Goal: Book appointment/travel/reservation

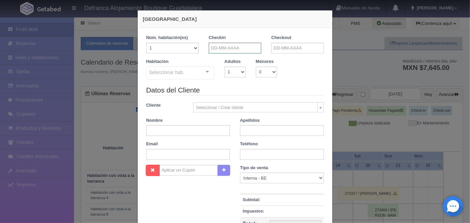
click at [210, 48] on input "text" at bounding box center [235, 48] width 53 height 11
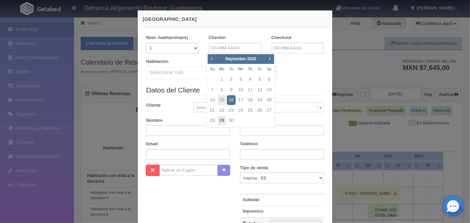
click at [222, 122] on link "29" at bounding box center [221, 121] width 9 height 10
type input "[DATE]"
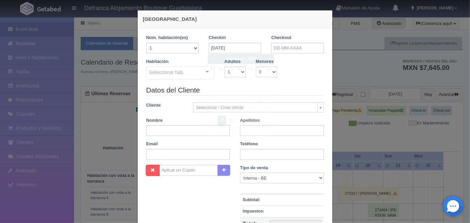
checkbox input "false"
click at [276, 46] on input "text" at bounding box center [297, 48] width 53 height 11
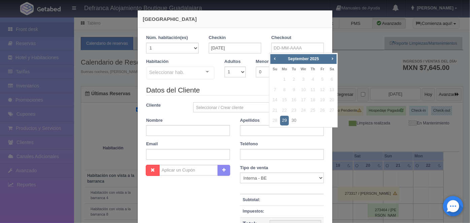
click at [331, 60] on span "Next" at bounding box center [332, 58] width 5 height 5
click at [302, 80] on link "1" at bounding box center [303, 80] width 9 height 10
type input "[DATE]"
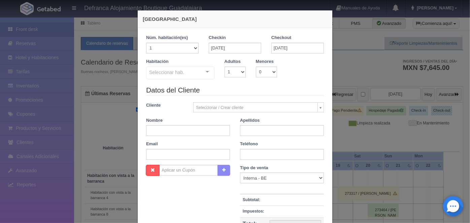
checkbox input "false"
click at [238, 73] on select "1 2 3 4 5 6 7 8 9 10" at bounding box center [235, 72] width 21 height 11
select select "2"
click at [225, 67] on select "1 2 3 4 5 6 7 8 9 10" at bounding box center [235, 72] width 21 height 11
click at [204, 75] on div at bounding box center [207, 72] width 13 height 10
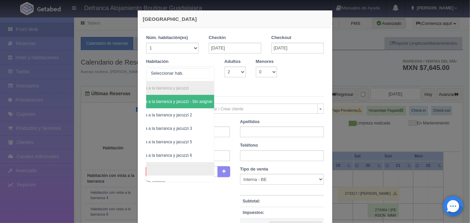
scroll to position [0, 38]
click at [177, 128] on span "Habitación vista a la barranca y jacuzzi 3" at bounding box center [152, 128] width 73 height 5
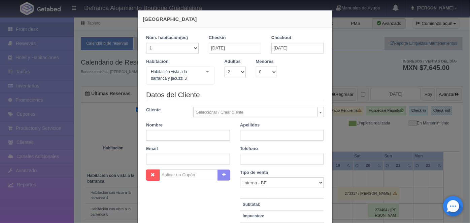
checkbox input "false"
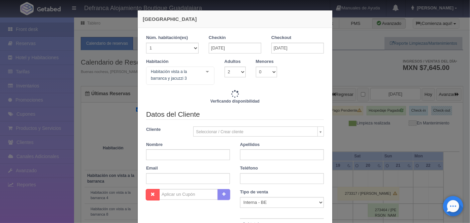
type input "13420.00"
checkbox input "false"
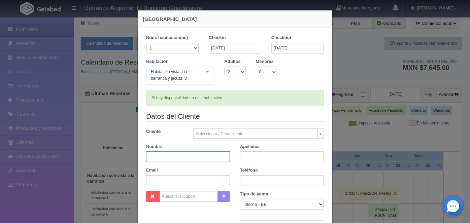
click at [149, 158] on input "text" at bounding box center [188, 157] width 84 height 11
type input "v"
type input "[PERSON_NAME]"
click at [242, 157] on input "text" at bounding box center [282, 157] width 84 height 11
type input "[PERSON_NAME]"
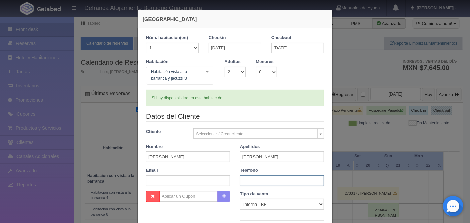
click at [243, 180] on input "text" at bounding box center [282, 180] width 84 height 11
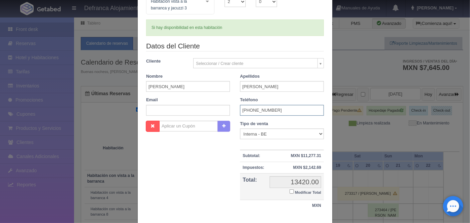
scroll to position [111, 0]
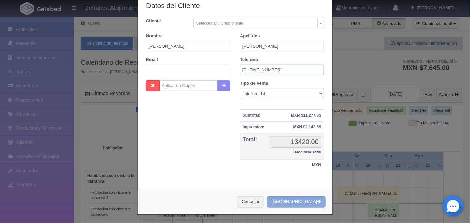
type input "[PHONE_NUMBER]"
click at [299, 201] on button "[GEOGRAPHIC_DATA]" at bounding box center [296, 202] width 59 height 11
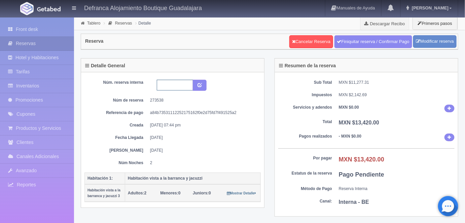
click at [167, 86] on input "text" at bounding box center [175, 85] width 36 height 11
type input "J"
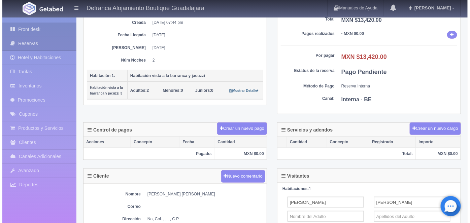
scroll to position [103, 0]
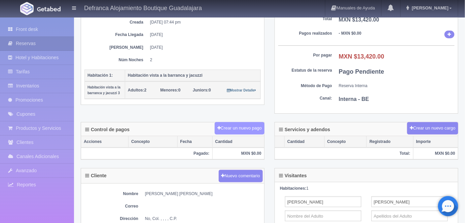
type input "HVBJ3 290925 011025"
click at [238, 127] on button "Crear un nuevo pago" at bounding box center [240, 128] width 50 height 12
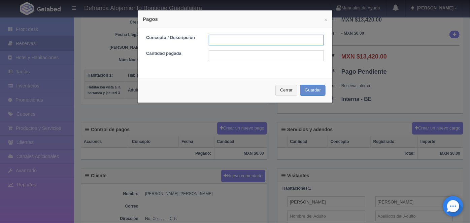
click at [216, 40] on input "text" at bounding box center [266, 40] width 115 height 11
type input "HOSPEDAJE PAGADO CON TARJETA"
click at [212, 58] on input "text" at bounding box center [266, 56] width 115 height 11
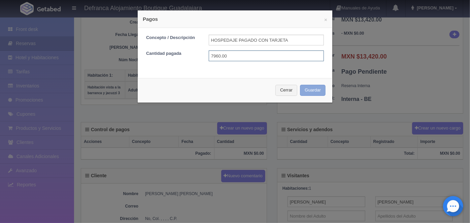
type input "7960.00"
click at [307, 90] on button "Guardar" at bounding box center [313, 90] width 26 height 11
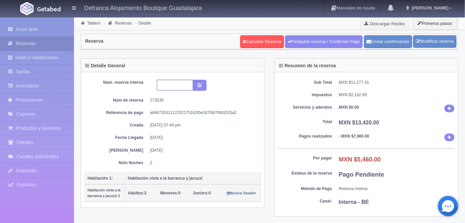
click at [163, 84] on input "text" at bounding box center [175, 85] width 36 height 11
type input "HVBJ3 290925 011025"
click at [200, 83] on icon "submit" at bounding box center [200, 84] width 4 height 4
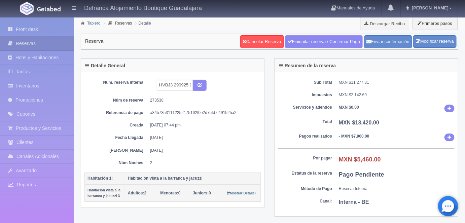
click at [93, 24] on link "Tablero" at bounding box center [93, 23] width 13 height 5
